Goal: Task Accomplishment & Management: Use online tool/utility

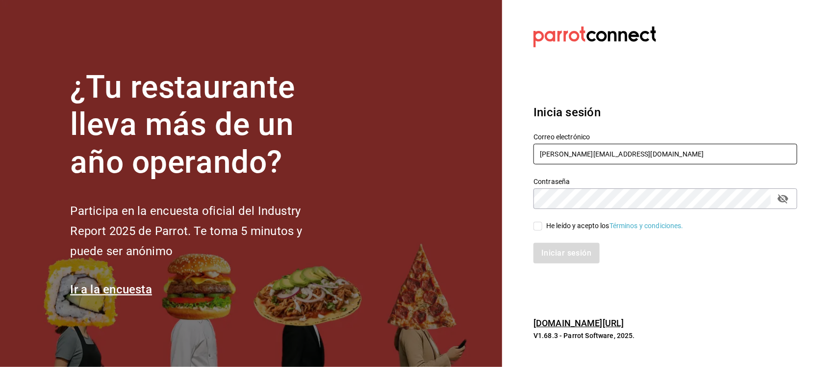
drag, startPoint x: 626, startPoint y: 157, endPoint x: 538, endPoint y: 157, distance: 88.3
click at [538, 157] on input "[PERSON_NAME][EMAIL_ADDRESS][DOMAIN_NAME]" at bounding box center [666, 154] width 264 height 21
paste input "[EMAIL_ADDRESS][DOMAIN_NAME] Parr0tConnec7"
click at [661, 159] on input "[EMAIL_ADDRESS][DOMAIN_NAME] Parr0tConnec7" at bounding box center [666, 154] width 264 height 21
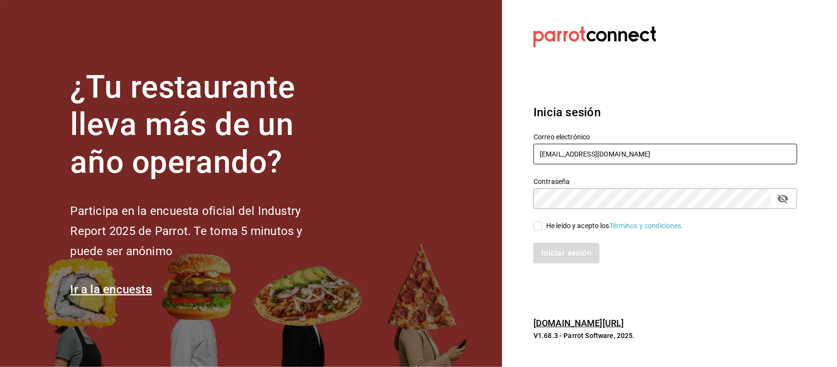
type input "[EMAIL_ADDRESS][DOMAIN_NAME]"
click at [501, 207] on div "¿Tu restaurante lleva más de un año operando? Participa en la encuesta oficial …" at bounding box center [418, 183] width 837 height 367
click at [541, 227] on input "He leído y acepto los Términos y condiciones." at bounding box center [538, 226] width 9 height 9
checkbox input "true"
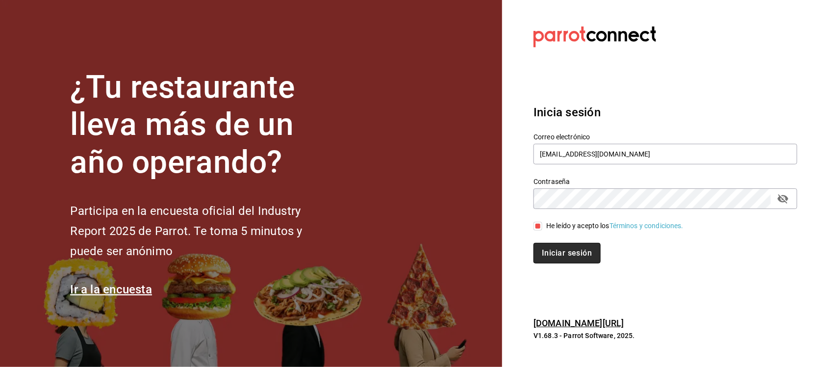
click at [553, 251] on button "Iniciar sesión" at bounding box center [567, 253] width 67 height 21
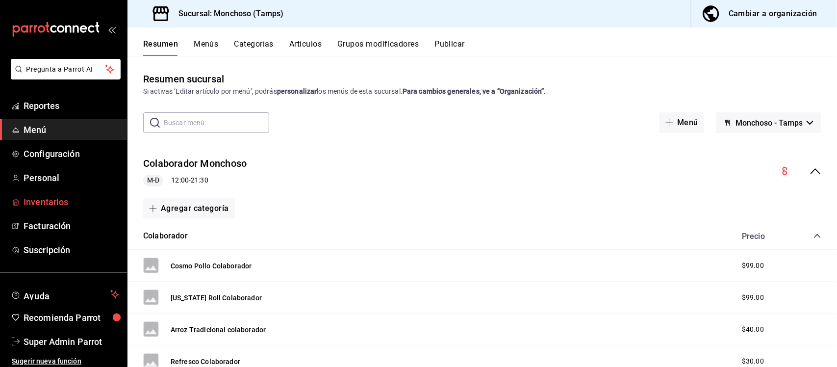
click at [52, 197] on span "Inventarios" at bounding box center [72, 201] width 96 height 13
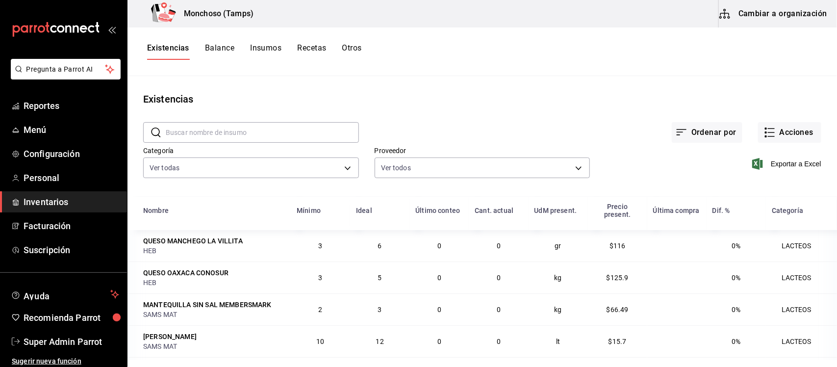
click at [311, 47] on button "Recetas" at bounding box center [311, 51] width 29 height 17
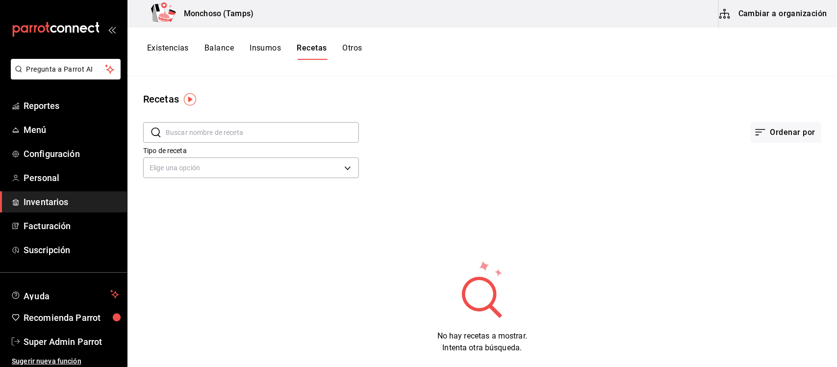
click at [350, 46] on button "Otros" at bounding box center [353, 51] width 20 height 17
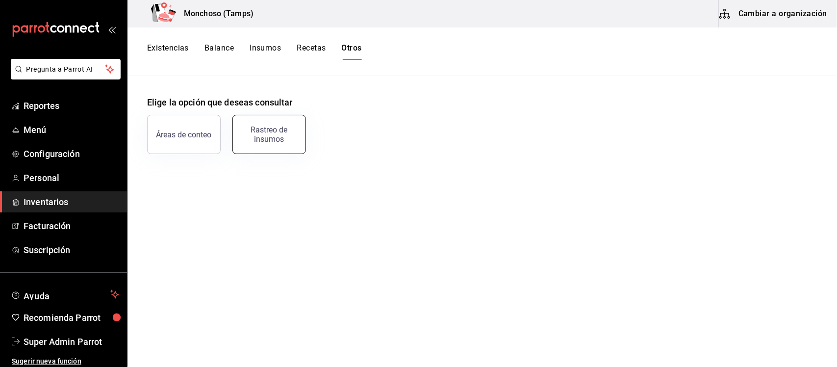
click at [266, 148] on button "Rastreo de insumos" at bounding box center [270, 134] width 74 height 39
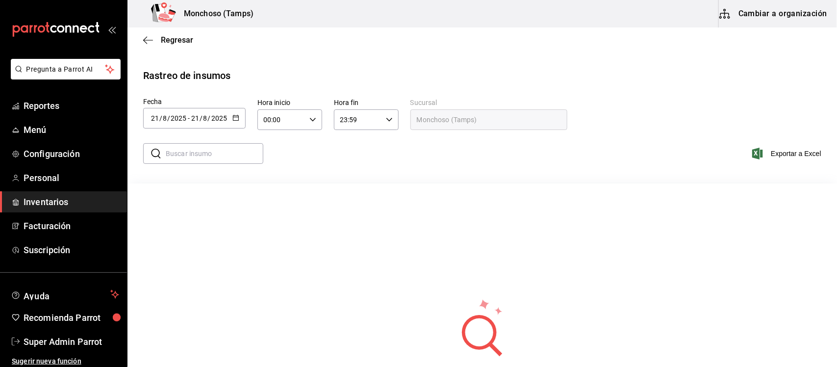
click at [233, 119] on icon "button" at bounding box center [236, 117] width 7 height 7
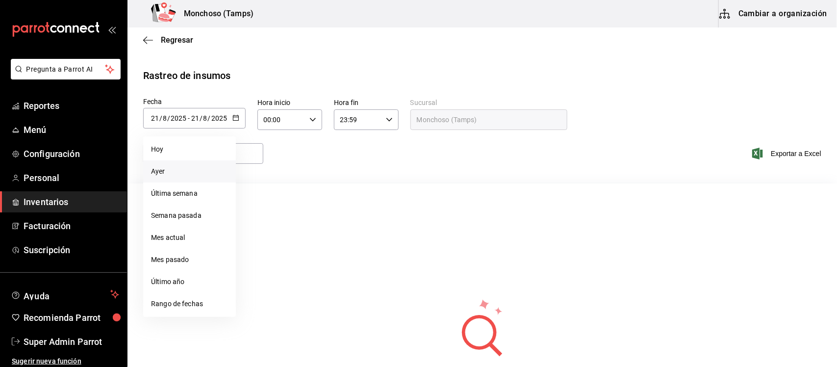
click at [162, 173] on li "Ayer" at bounding box center [189, 171] width 93 height 22
type input "2025-08-20"
type input "20"
type input "2025-08-20"
type input "20"
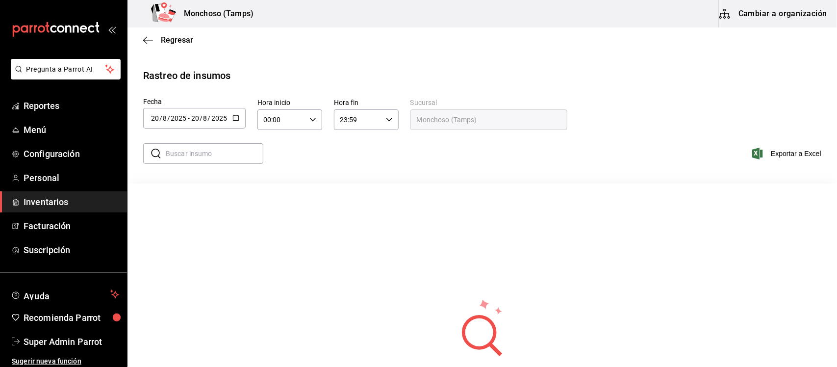
click at [237, 121] on button "button" at bounding box center [236, 118] width 7 height 8
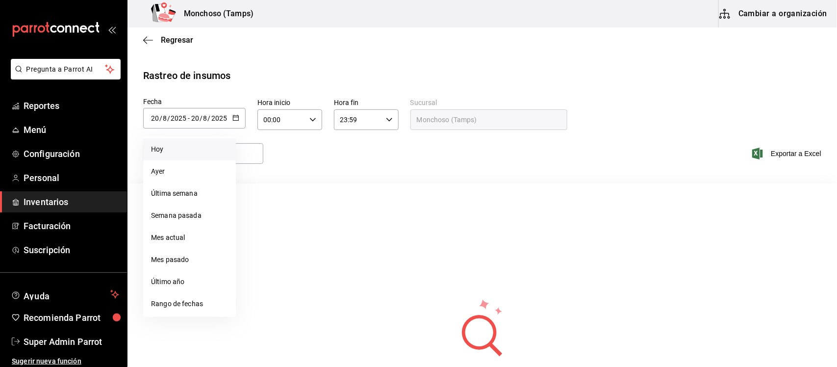
click at [200, 156] on li "Hoy" at bounding box center [189, 149] width 93 height 22
type input "2025-08-21"
type input "21"
type input "2025-08-21"
type input "21"
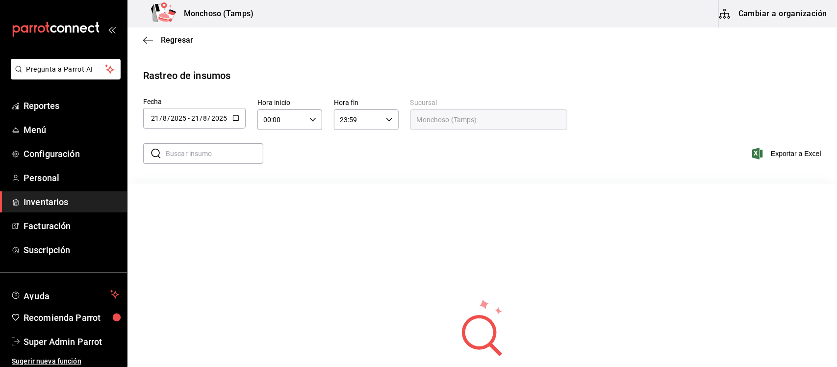
click at [227, 114] on input "2025" at bounding box center [219, 118] width 17 height 8
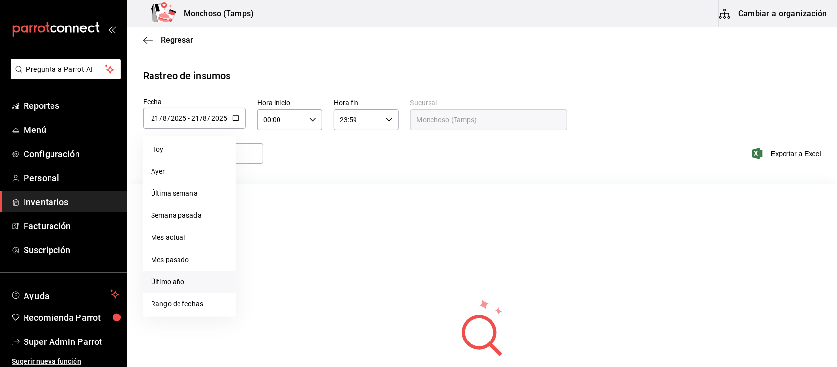
click at [187, 282] on li "Último año" at bounding box center [189, 282] width 93 height 22
type input "2025-01-01"
type input "1"
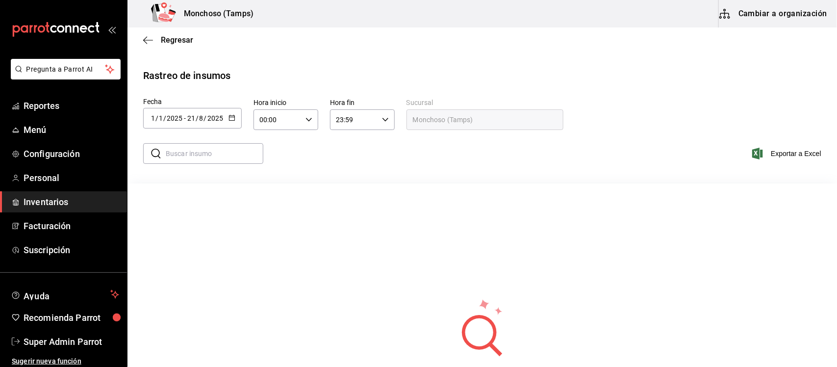
click at [232, 117] on \(Stroke\) "button" at bounding box center [231, 117] width 5 height 0
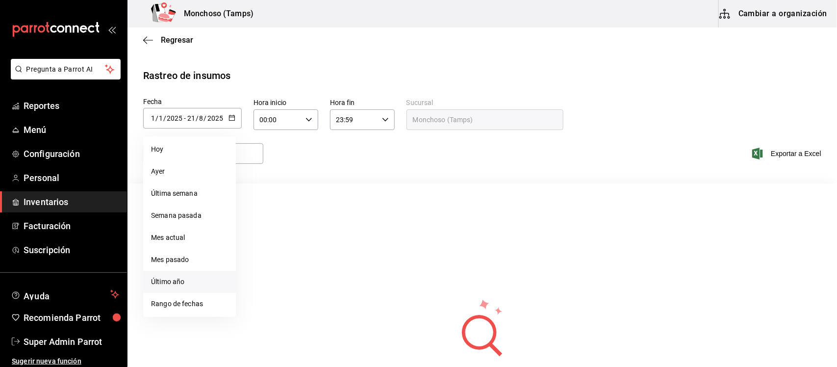
click at [181, 284] on li "Último año" at bounding box center [189, 282] width 93 height 22
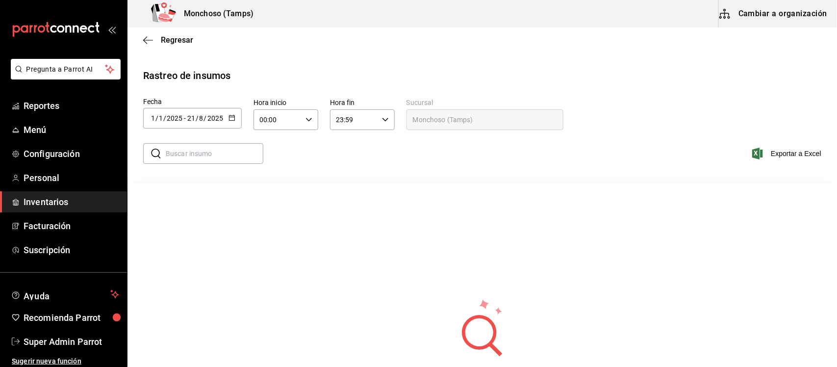
click at [783, 15] on button "Cambiar a organización" at bounding box center [774, 13] width 110 height 27
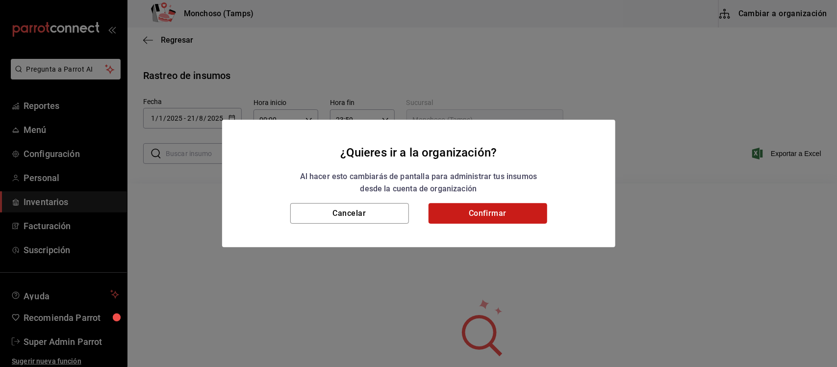
click at [503, 210] on button "Confirmar" at bounding box center [488, 213] width 119 height 21
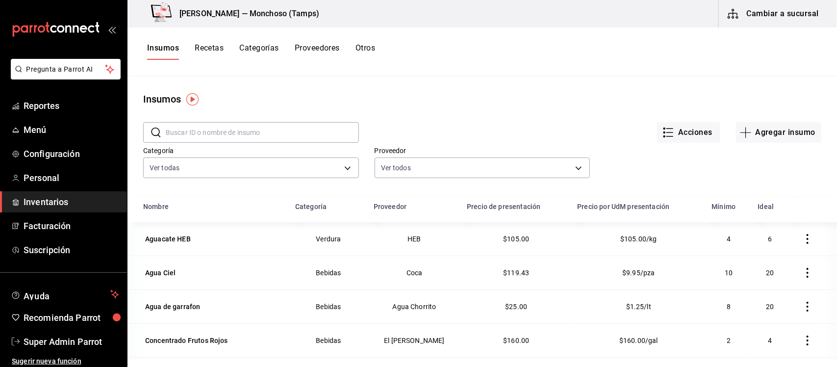
click at [366, 46] on button "Otros" at bounding box center [366, 51] width 20 height 17
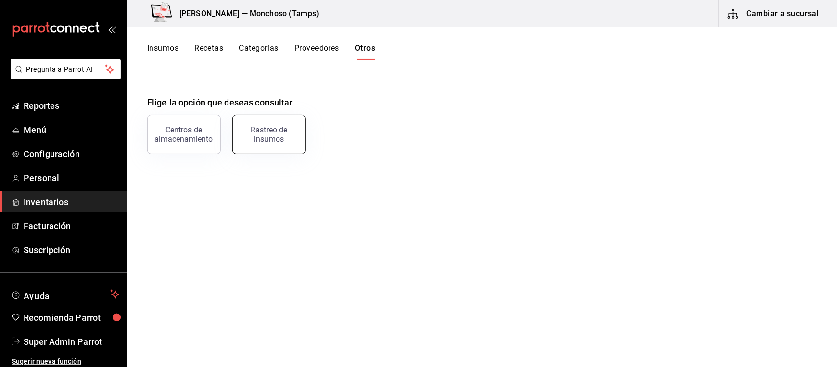
click at [265, 144] on button "Rastreo de insumos" at bounding box center [270, 134] width 74 height 39
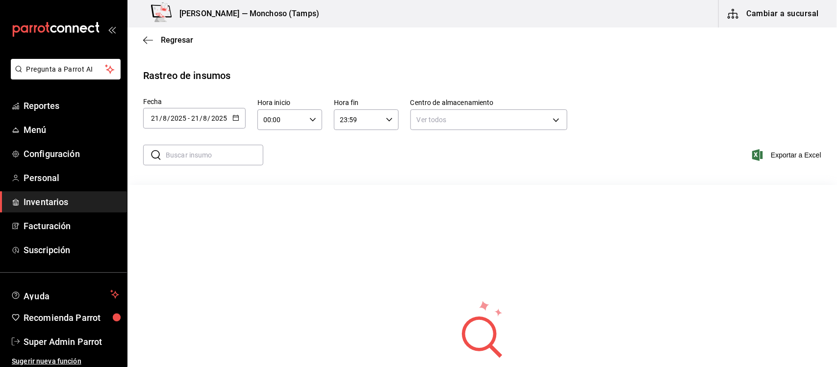
click at [234, 115] on \(Stroke\) "button" at bounding box center [234, 115] width 0 height 0
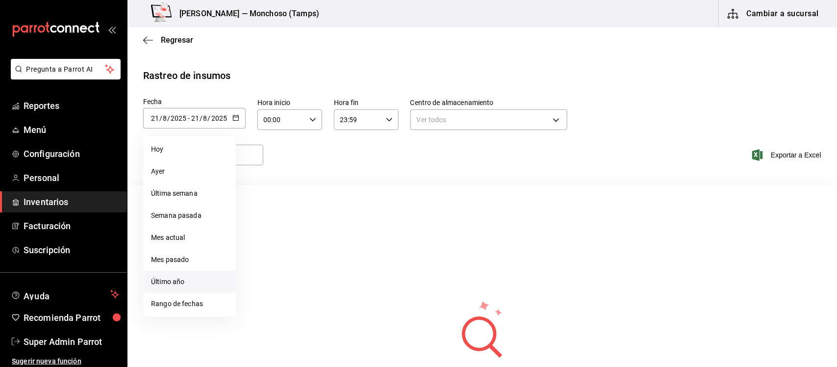
click at [187, 277] on li "Último año" at bounding box center [189, 282] width 93 height 22
type input "2025-01-01"
type input "1"
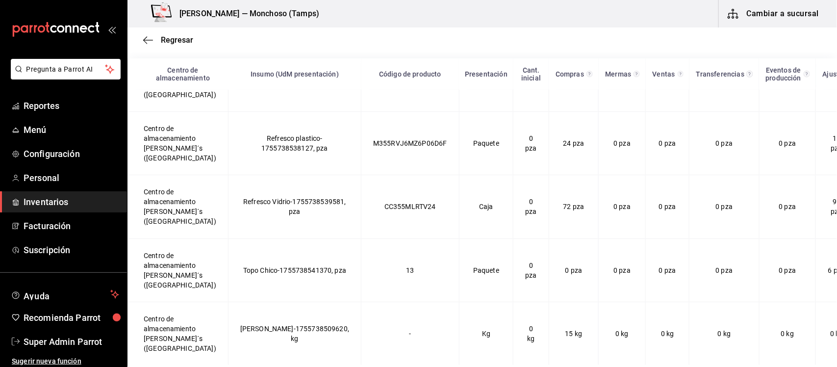
scroll to position [130, 0]
